Goal: Transaction & Acquisition: Purchase product/service

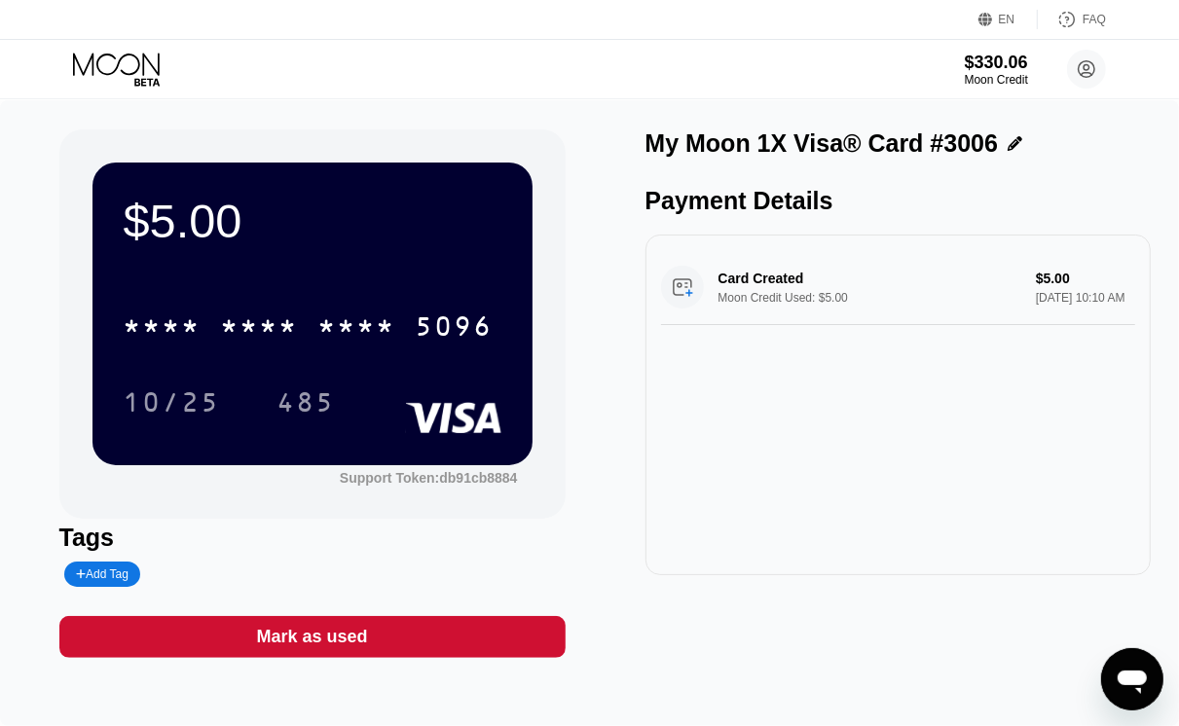
click at [137, 63] on icon at bounding box center [118, 70] width 91 height 34
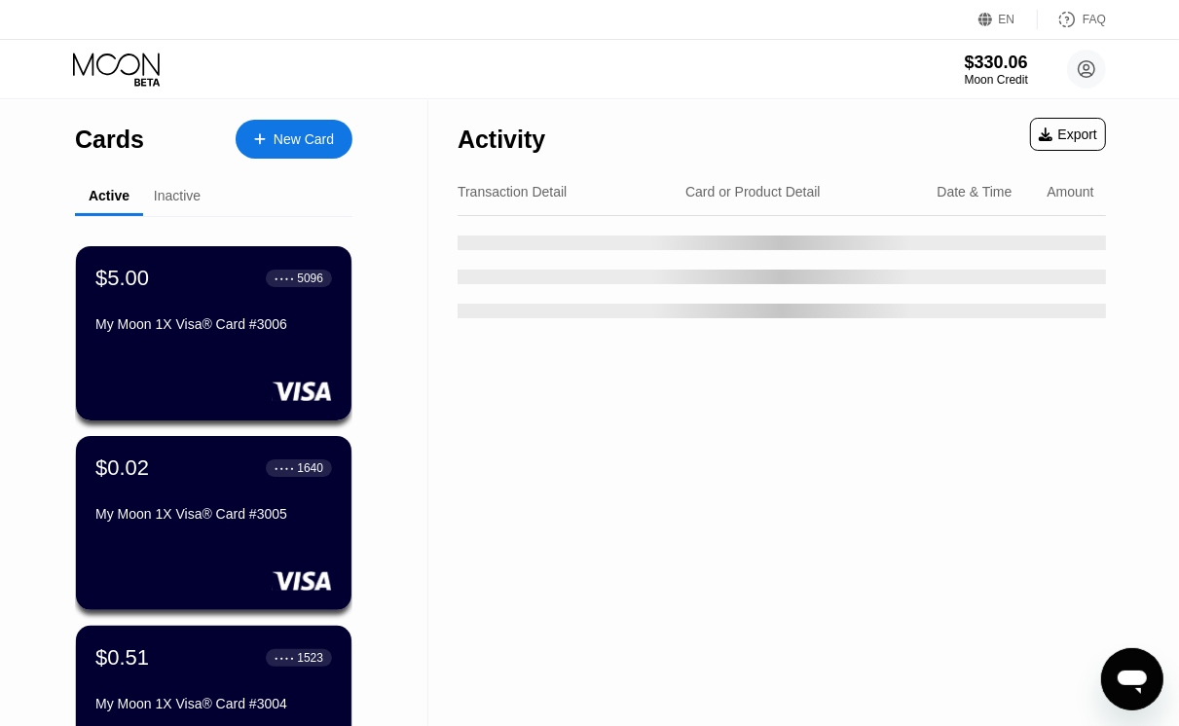
click at [275, 146] on div "New Card" at bounding box center [304, 139] width 60 height 17
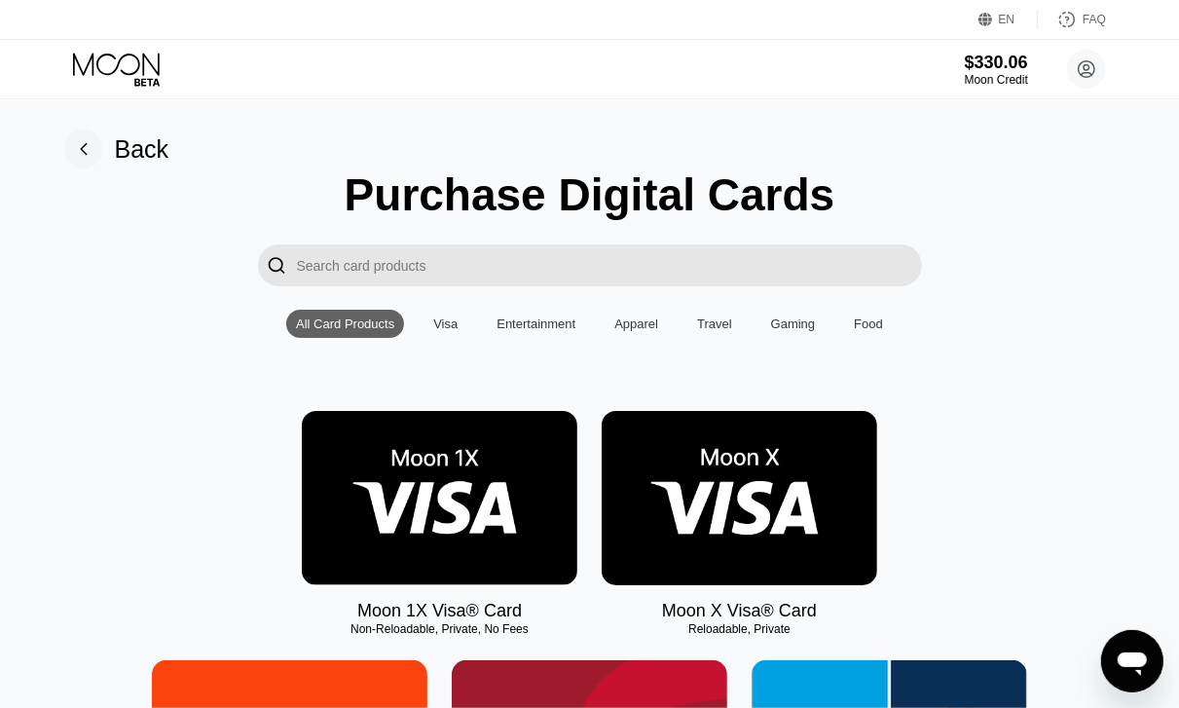
click at [397, 526] on img at bounding box center [439, 498] width 275 height 174
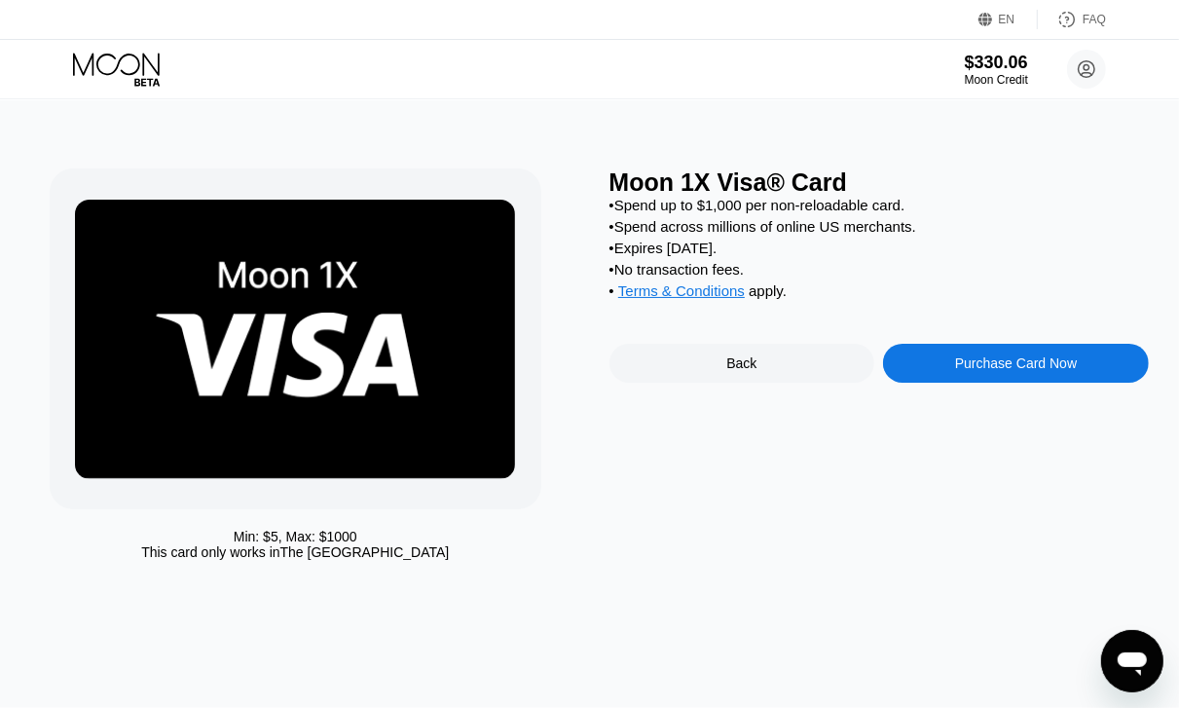
click at [1003, 383] on div "Purchase Card Now" at bounding box center [1016, 363] width 266 height 39
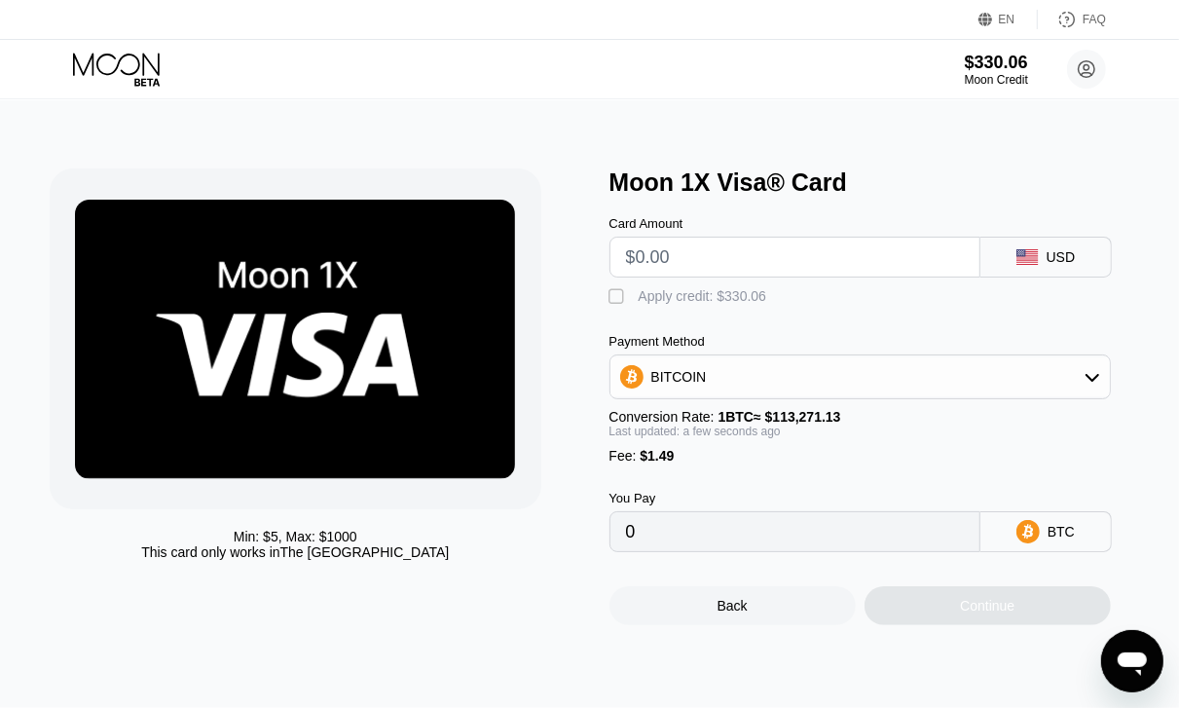
click at [774, 266] on input "text" at bounding box center [795, 257] width 338 height 39
type input "$7"
type input "0.00007496"
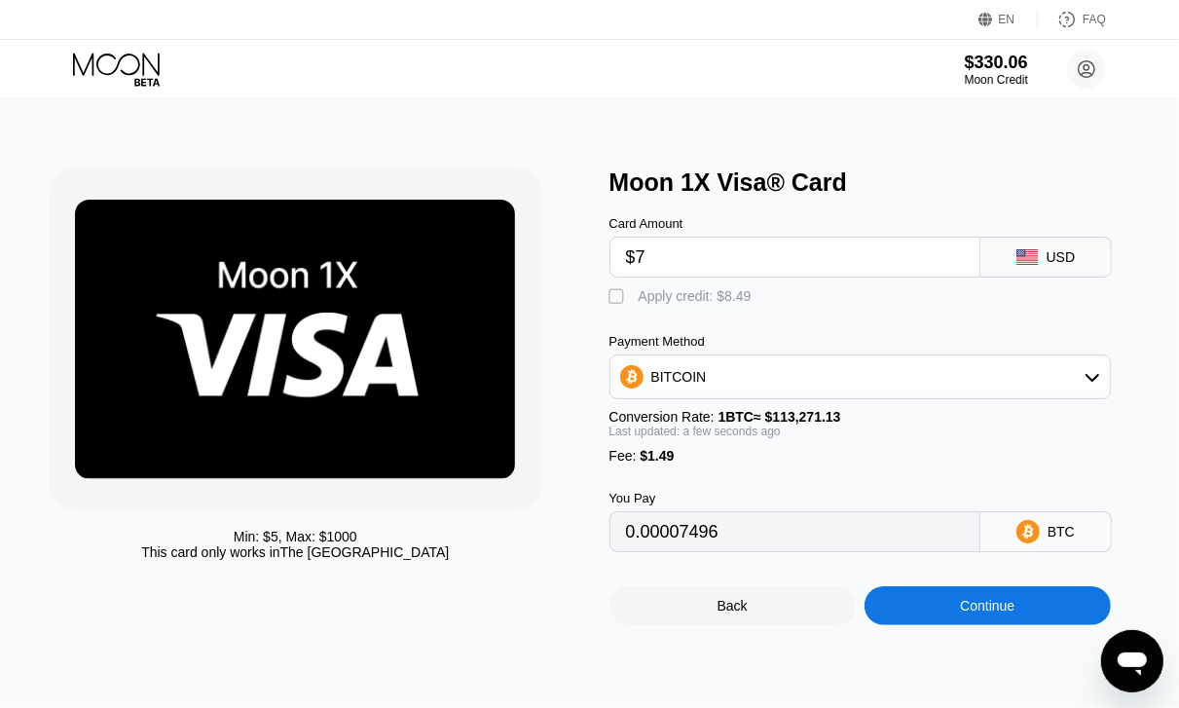
type input "$7"
type input "0"
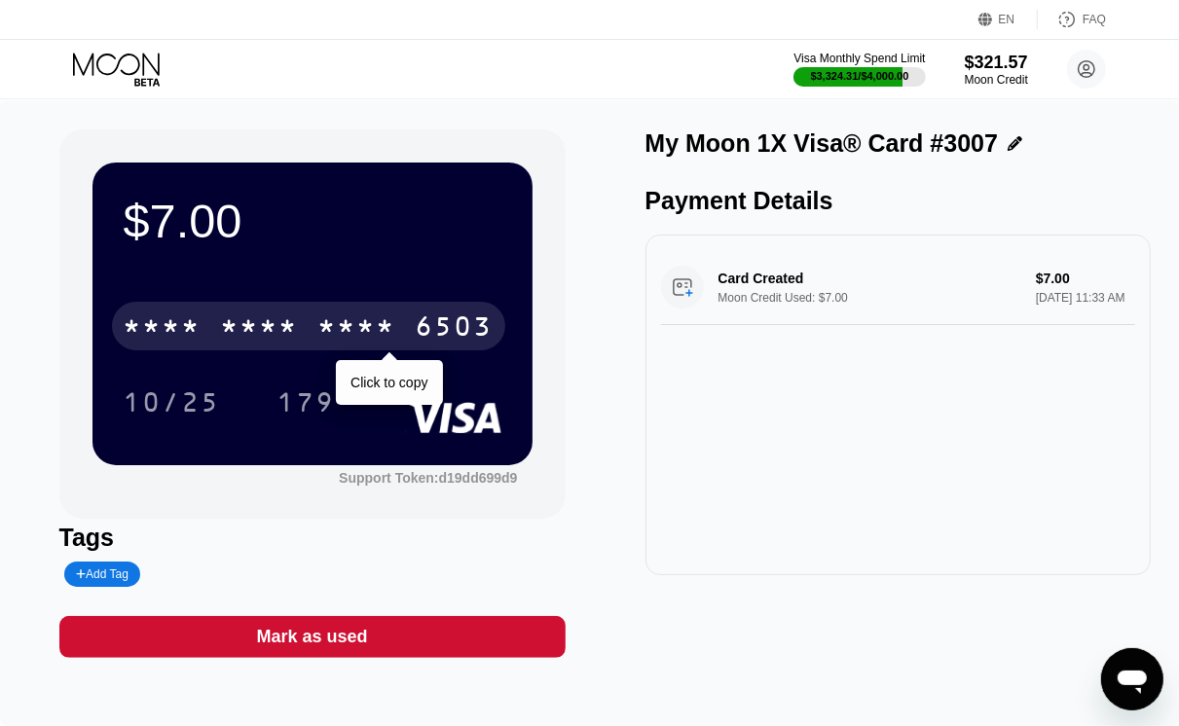
click at [411, 318] on div "* * * * * * * * * * * * 6503" at bounding box center [308, 326] width 393 height 49
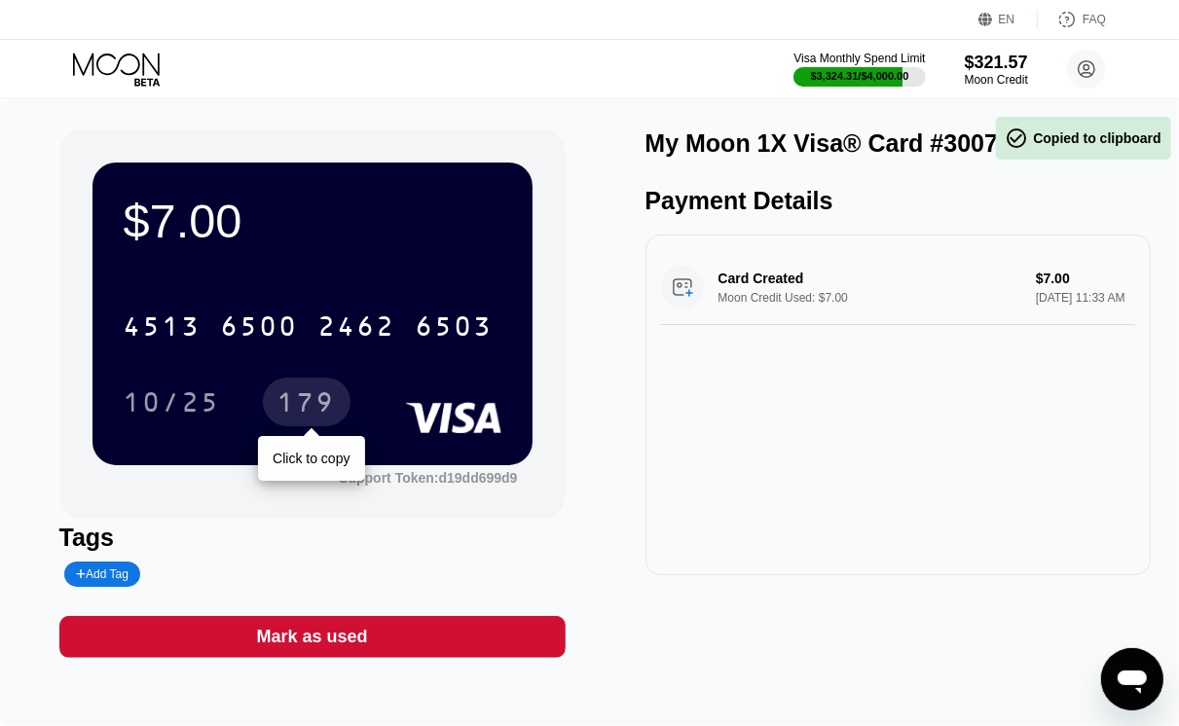
click at [307, 407] on div "179" at bounding box center [306, 404] width 58 height 31
